Goal: Task Accomplishment & Management: Use online tool/utility

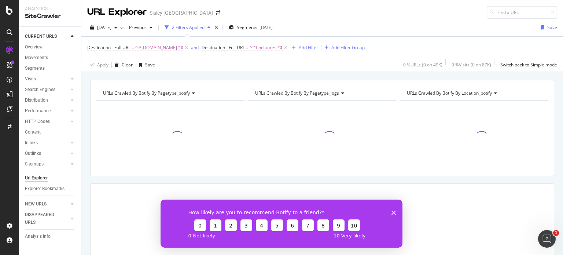
click at [394, 208] on div "How likely are you to recommend Botify to a friend? 0 1 2 3 4 5 6 7 8 9 10 0 - …" at bounding box center [282, 223] width 242 height 48
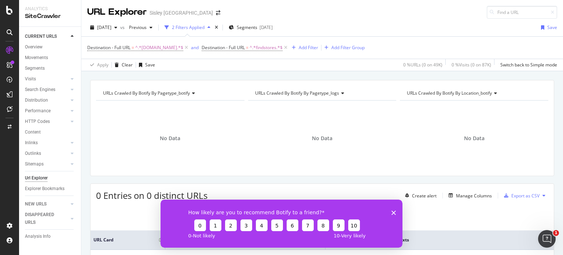
click at [393, 212] on polygon "Fermer l'enquête" at bounding box center [393, 212] width 4 height 4
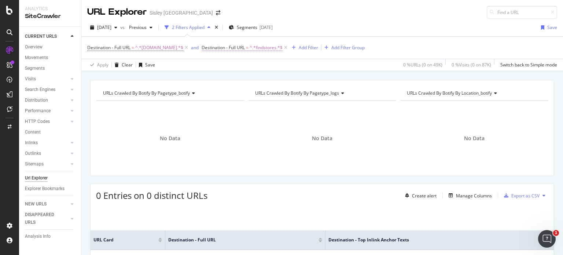
click at [271, 47] on span "^.*findstores.*$" at bounding box center [266, 48] width 33 height 10
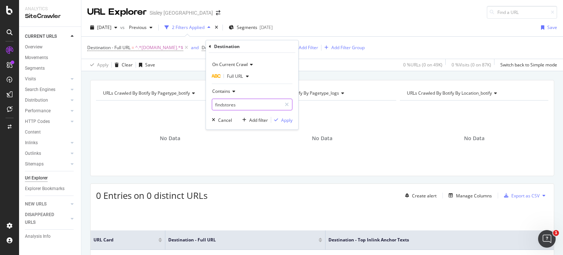
click at [243, 101] on input "findstores" at bounding box center [246, 105] width 69 height 12
click at [246, 106] on input "findstores" at bounding box center [246, 105] width 69 height 12
type input "f"
click at [256, 106] on input "text" at bounding box center [252, 105] width 80 height 12
type input "landing"
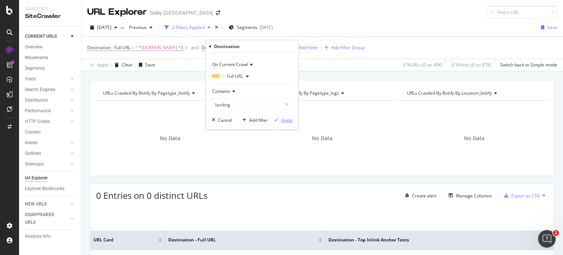
click at [280, 120] on div "button" at bounding box center [276, 120] width 10 height 4
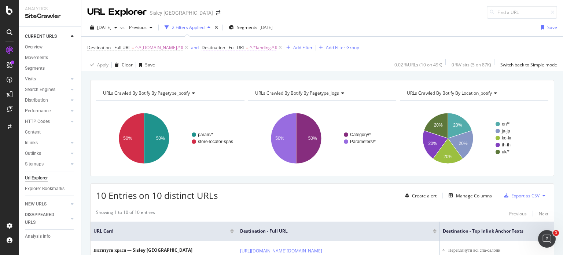
click at [267, 45] on span "^.*landing.*$" at bounding box center [263, 48] width 27 height 10
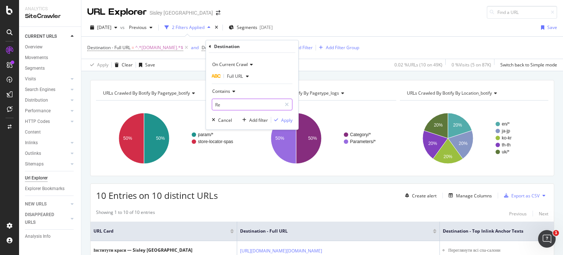
type input "R"
type input "Start"
click at [290, 120] on div "Apply" at bounding box center [286, 120] width 11 height 6
